Goal: Complete application form: Complete application form

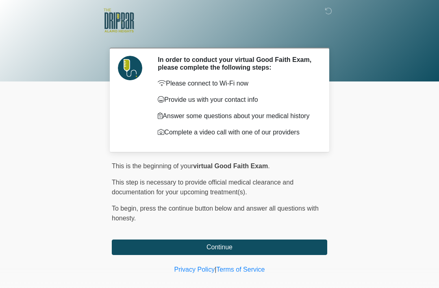
click at [284, 253] on button "Continue" at bounding box center [220, 246] width 216 height 15
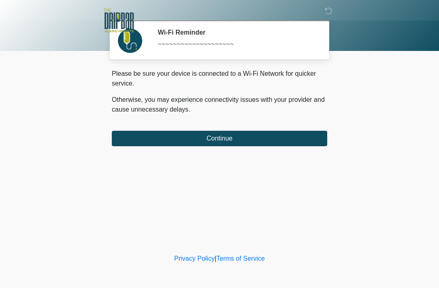
click at [294, 151] on div "‎ ‎ ‎ Wi-Fi Reminder ~~~~~~~~~~~~~~~~~~~~ Please connect to Wi-Fi now Provide u…" at bounding box center [220, 126] width 244 height 236
click at [303, 135] on button "Continue" at bounding box center [220, 138] width 216 height 15
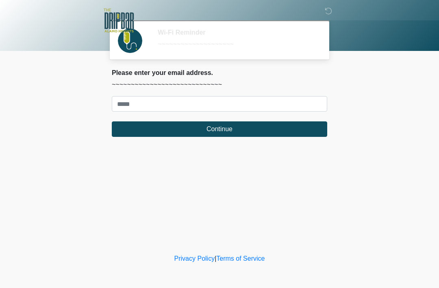
click at [285, 142] on div "This is the beginning of your virtual Good Faith Exam . ﻿﻿﻿﻿﻿﻿﻿﻿ This step is n…" at bounding box center [220, 106] width 228 height 74
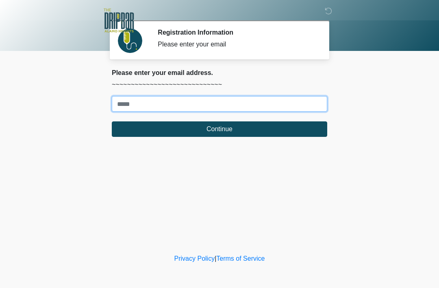
click at [298, 109] on input "Where should we email your treatment plan?" at bounding box center [220, 103] width 216 height 15
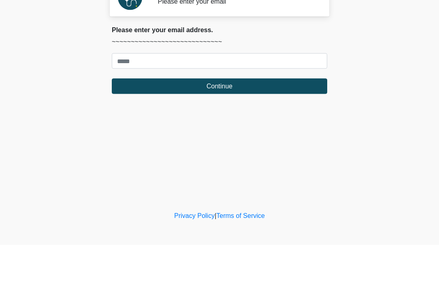
click at [370, 76] on body "‎ ‎ ‎ Registration Information Please enter your email Please connect to Wi-Fi …" at bounding box center [219, 144] width 439 height 288
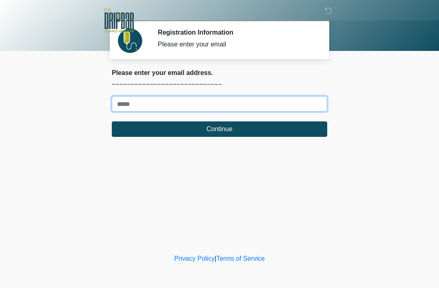
click at [155, 96] on input "Where should we email your treatment plan?" at bounding box center [220, 103] width 216 height 15
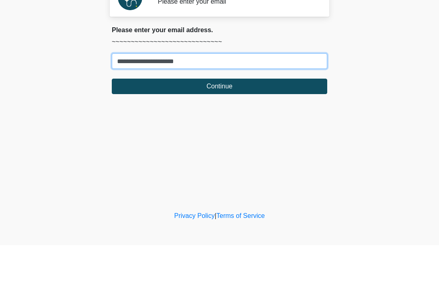
type input "**********"
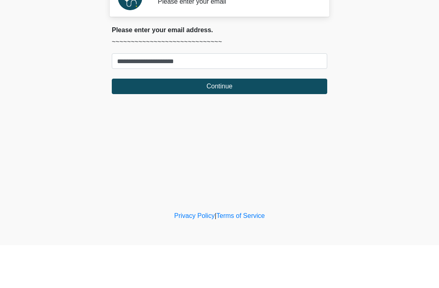
click at [235, 121] on button "Continue" at bounding box center [220, 128] width 216 height 15
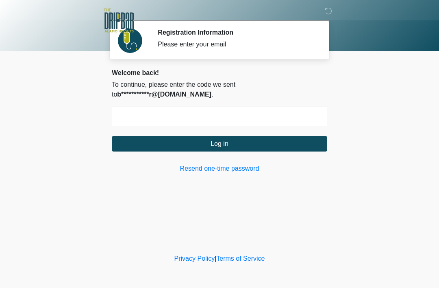
click at [160, 111] on input "text" at bounding box center [220, 116] width 216 height 20
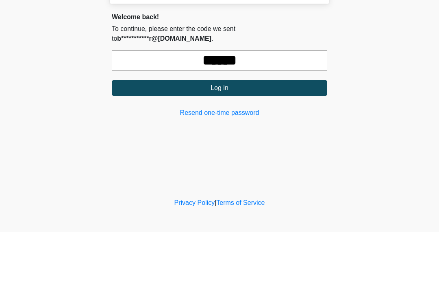
type input "******"
click at [216, 136] on button "Log in" at bounding box center [220, 143] width 216 height 15
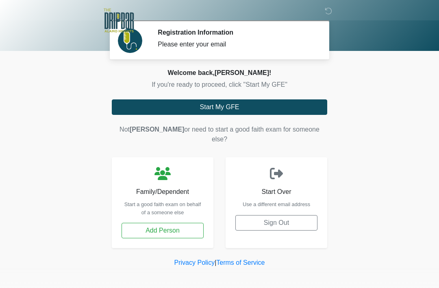
click at [259, 111] on button "Start My GFE" at bounding box center [220, 106] width 216 height 15
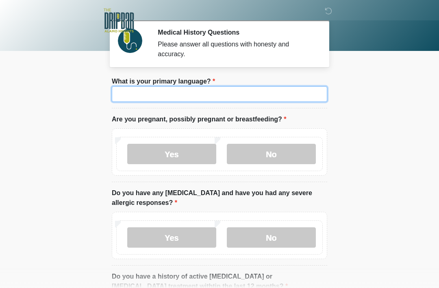
click at [202, 98] on input "What is your primary language?" at bounding box center [220, 93] width 216 height 15
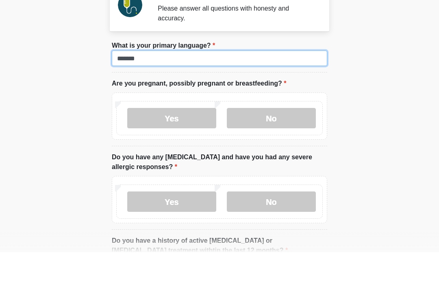
type input "*******"
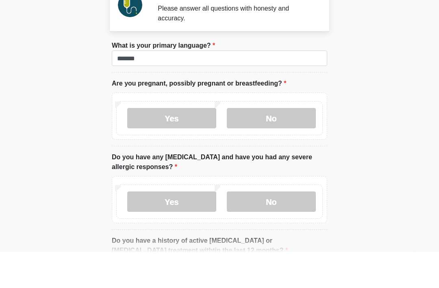
click at [272, 144] on label "No" at bounding box center [271, 154] width 89 height 20
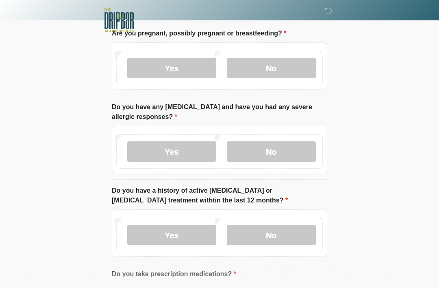
scroll to position [105, 0]
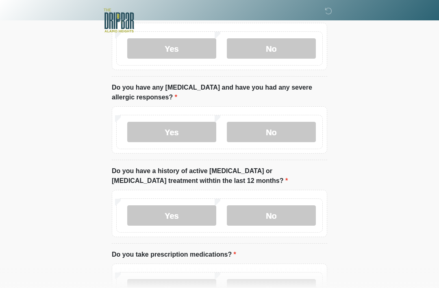
click at [275, 129] on label "No" at bounding box center [271, 132] width 89 height 20
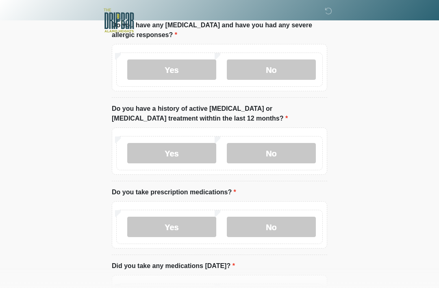
scroll to position [176, 0]
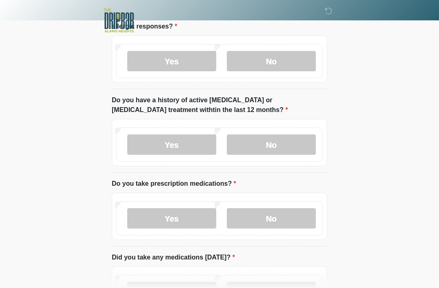
click at [281, 142] on label "No" at bounding box center [271, 144] width 89 height 20
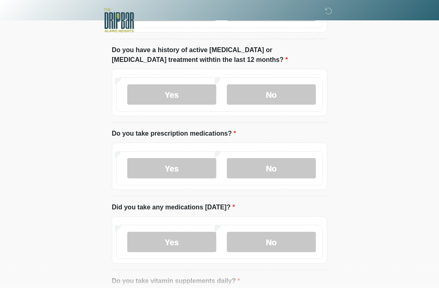
scroll to position [240, 0]
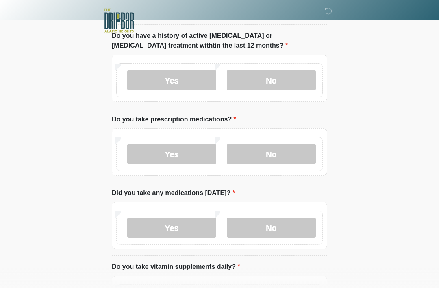
click at [177, 149] on label "Yes" at bounding box center [171, 154] width 89 height 20
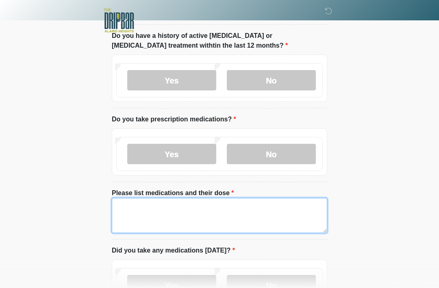
click at [134, 203] on textarea "Please list medications and their dose" at bounding box center [220, 215] width 216 height 35
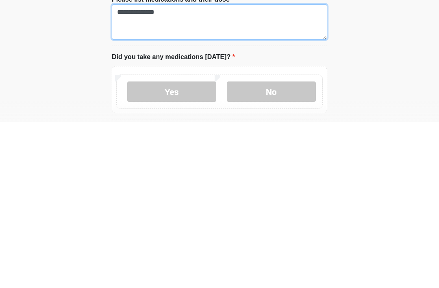
type textarea "**********"
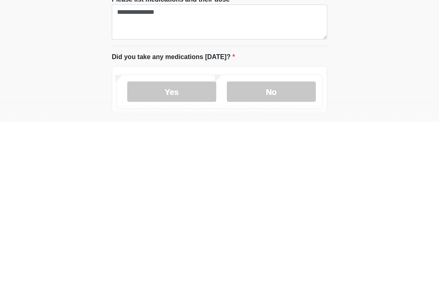
click at [273, 247] on label "No" at bounding box center [271, 257] width 89 height 20
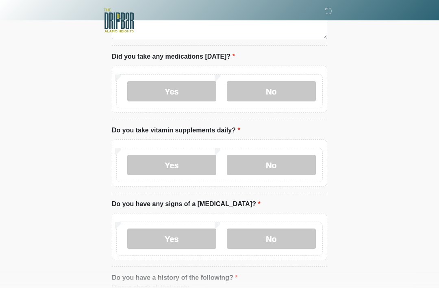
click at [276, 162] on label "No" at bounding box center [271, 165] width 89 height 20
click at [283, 231] on label "No" at bounding box center [271, 238] width 89 height 20
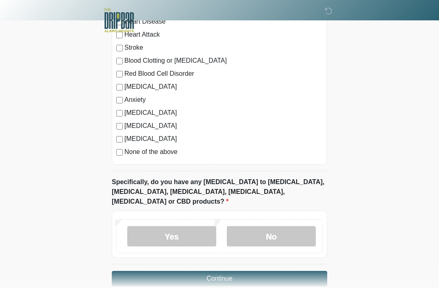
scroll to position [736, 0]
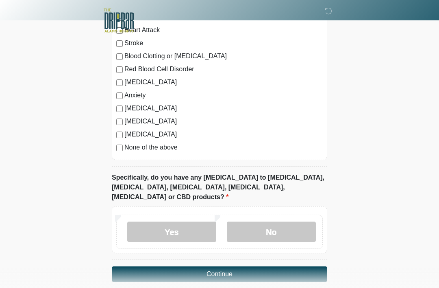
click at [269, 221] on label "No" at bounding box center [271, 231] width 89 height 20
click at [242, 266] on button "Continue" at bounding box center [220, 273] width 216 height 15
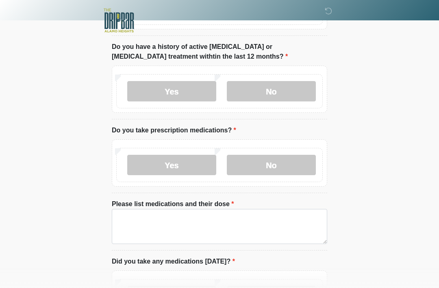
scroll to position [0, 0]
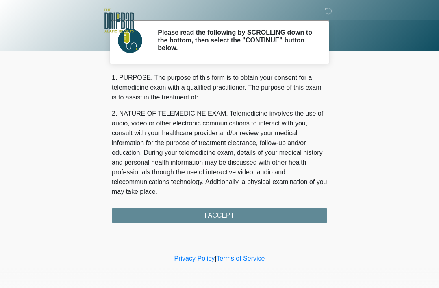
click at [224, 211] on div "1. PURPOSE. The purpose of this form is to obtain your consent for a telemedici…" at bounding box center [220, 148] width 216 height 150
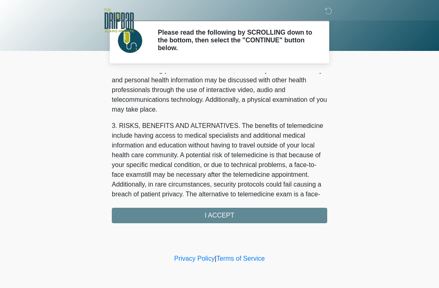
click at [421, 140] on body "‎ ‎ ‎ Please read the following by SCROLLING down to the bottom, then select th…" at bounding box center [219, 144] width 439 height 288
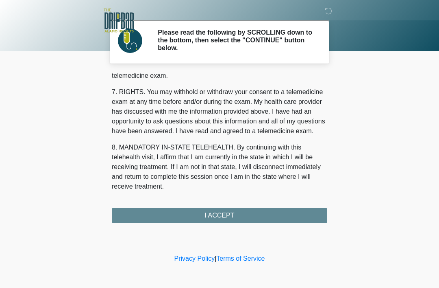
scroll to position [357, 0]
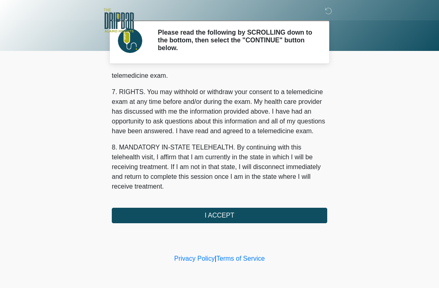
click at [219, 213] on button "I ACCEPT" at bounding box center [220, 214] width 216 height 15
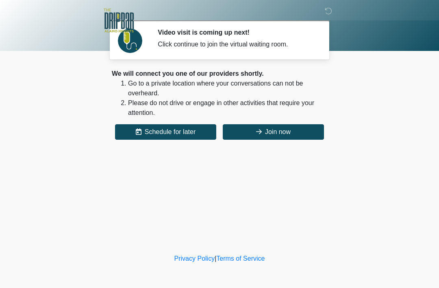
click at [271, 133] on button "Join now" at bounding box center [273, 131] width 101 height 15
click at [288, 130] on button "Join now" at bounding box center [273, 131] width 101 height 15
